Goal: Task Accomplishment & Management: Manage account settings

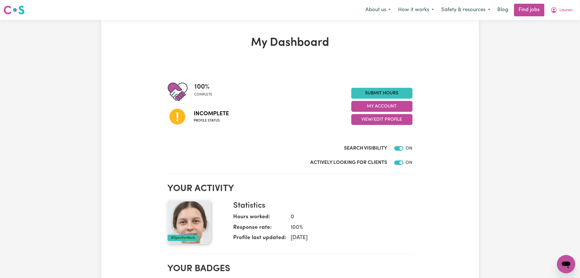
scroll to position [38, 0]
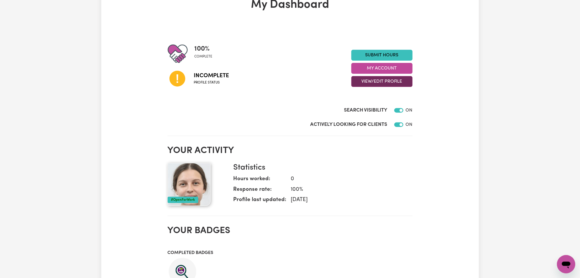
click at [377, 80] on button "View/Edit Profile" at bounding box center [381, 81] width 61 height 11
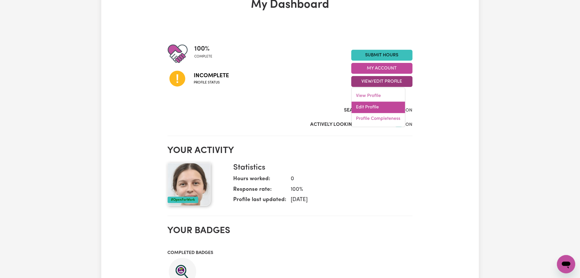
click at [364, 110] on link "Edit Profile" at bounding box center [379, 107] width 54 height 11
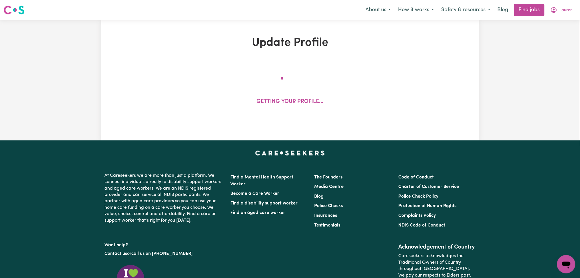
select select "[DEMOGRAPHIC_DATA]"
select select "[DEMOGRAPHIC_DATA] Citizen"
select select "Studying a healthcare related degree or qualification"
select select "35"
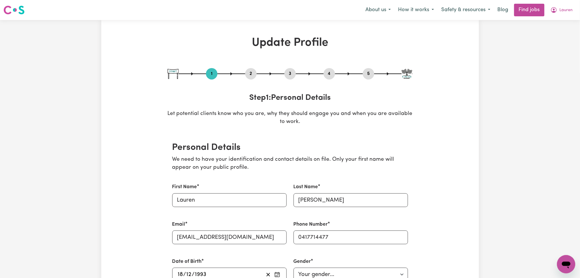
click at [370, 76] on button "5" at bounding box center [368, 73] width 11 height 7
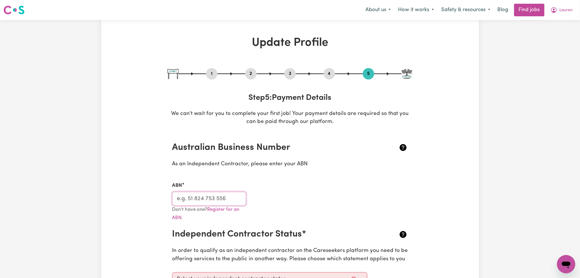
click at [200, 198] on input "ABN" at bounding box center [209, 199] width 74 height 14
click at [252, 75] on button "2" at bounding box center [250, 73] width 11 height 7
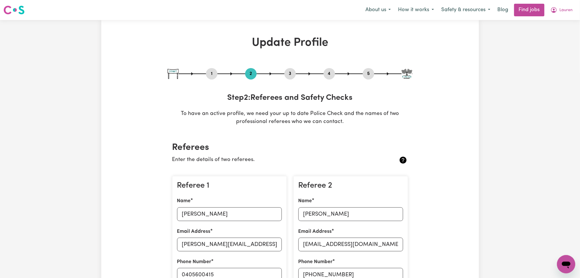
click at [365, 74] on button "5" at bounding box center [368, 73] width 11 height 7
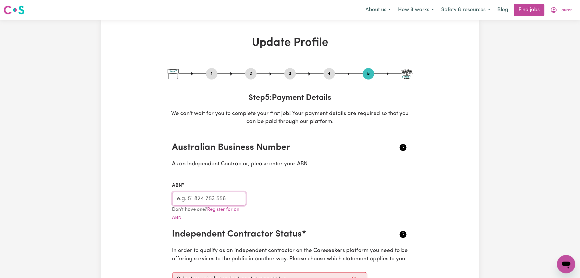
click at [196, 194] on input "ABN" at bounding box center [209, 199] width 74 height 14
